Goal: Task Accomplishment & Management: Use online tool/utility

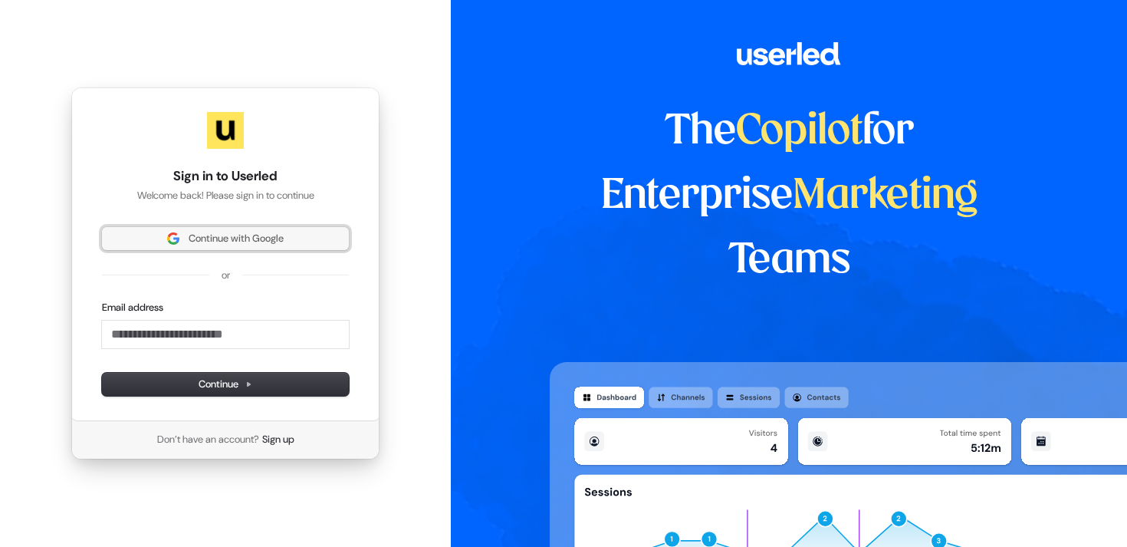
click at [219, 238] on span "Continue with Google" at bounding box center [236, 239] width 95 height 14
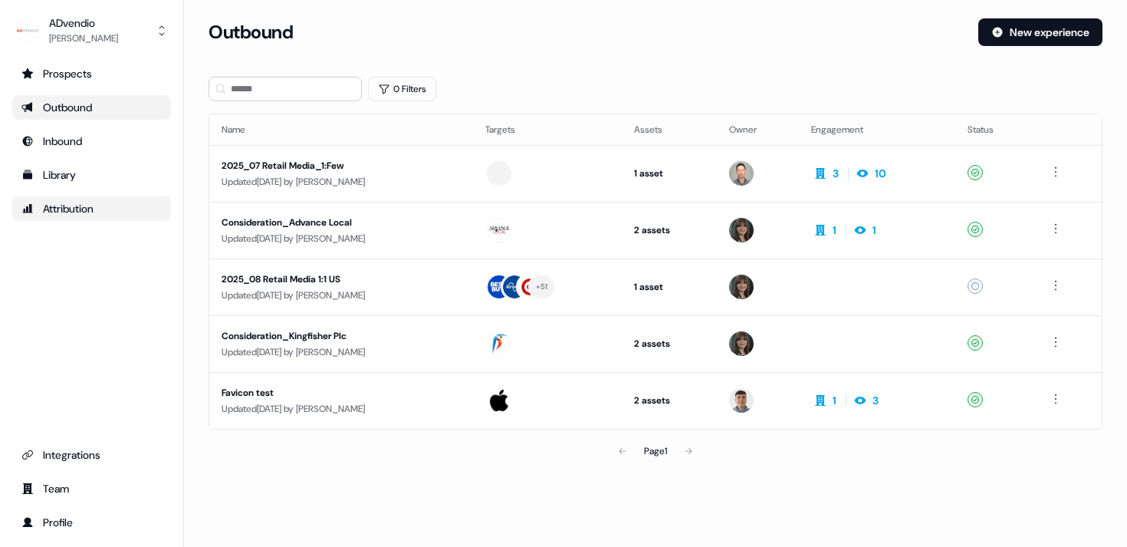
click at [61, 201] on div "Attribution" at bounding box center [91, 208] width 140 height 15
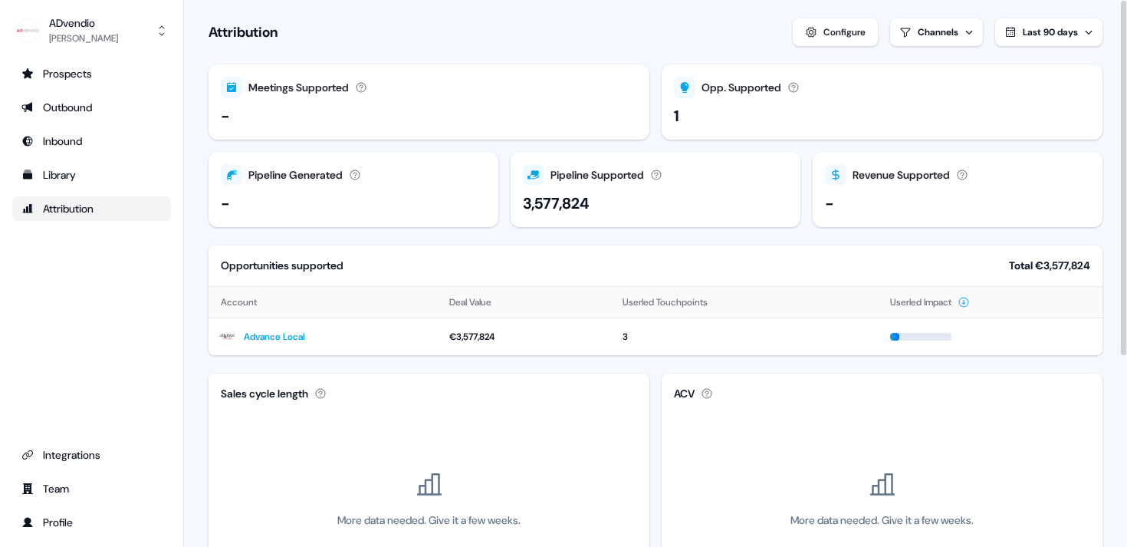
click at [829, 29] on div "Configure" at bounding box center [845, 32] width 42 height 15
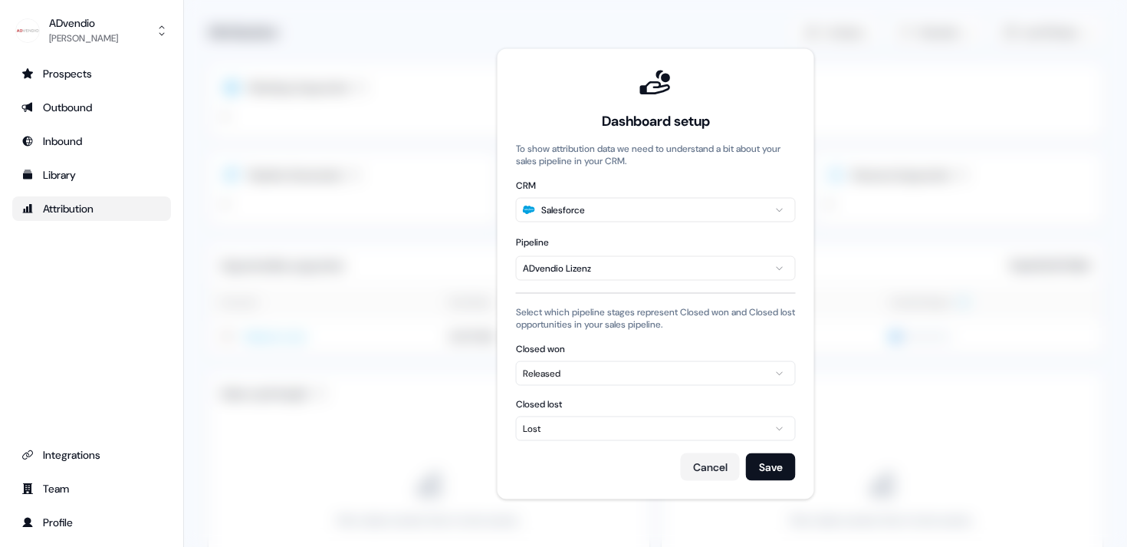
click at [916, 67] on span at bounding box center [655, 273] width 943 height 547
click at [693, 466] on button "Cancel" at bounding box center [710, 466] width 59 height 28
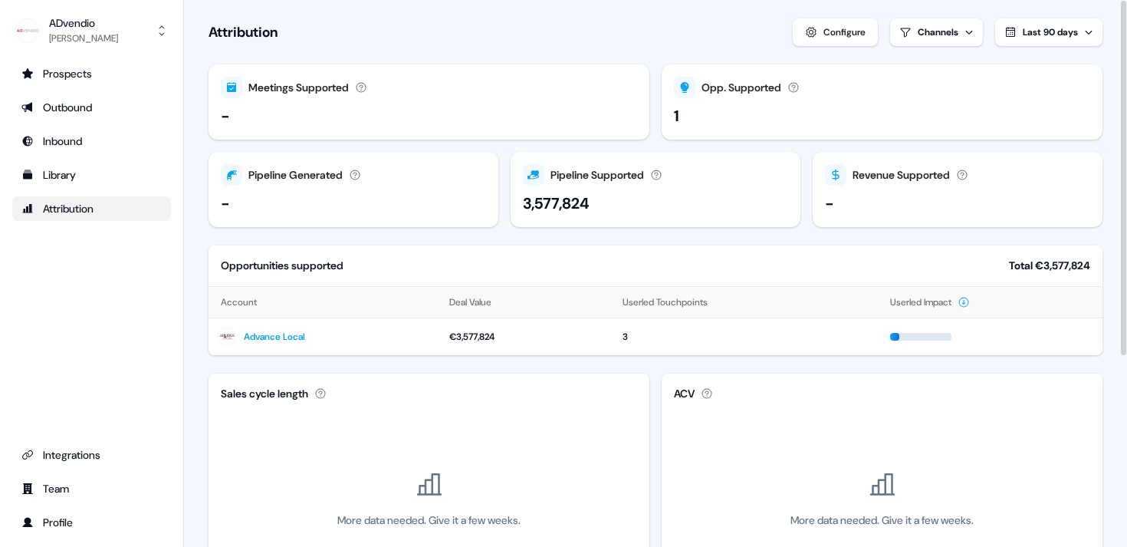
click at [947, 41] on html "For the best experience switch devices to a bigger screen. Go to [DOMAIN_NAME] …" at bounding box center [563, 273] width 1127 height 547
click at [1044, 61] on html "For the best experience switch devices to a bigger screen. Go to [DOMAIN_NAME] …" at bounding box center [563, 273] width 1127 height 547
click at [1039, 28] on span "Last 90 days" at bounding box center [1050, 32] width 55 height 12
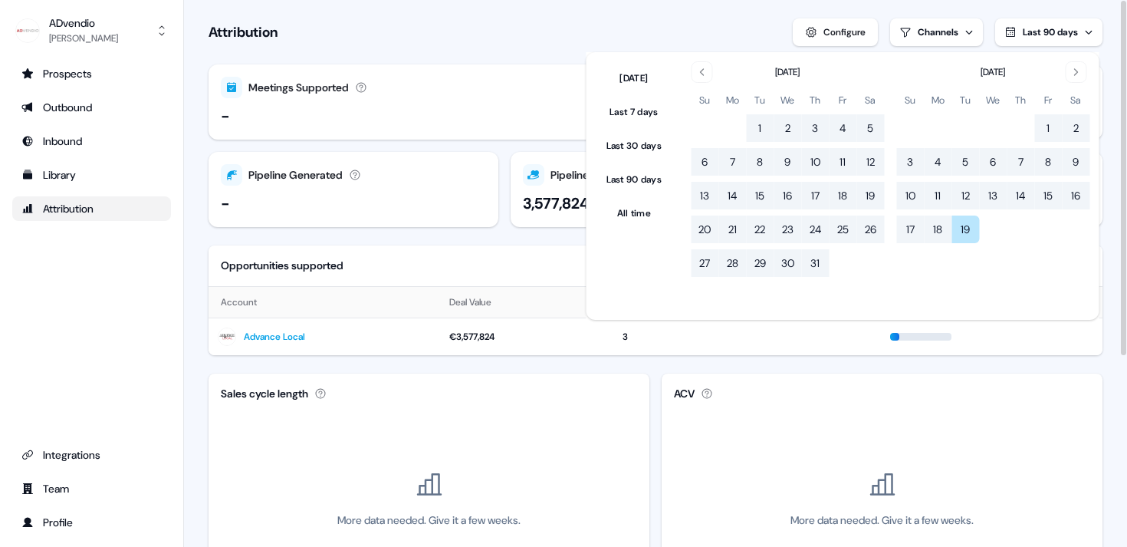
click at [601, 20] on div "Attribution Configure Channels Last 90 days" at bounding box center [656, 32] width 894 height 28
